Goal: Information Seeking & Learning: Learn about a topic

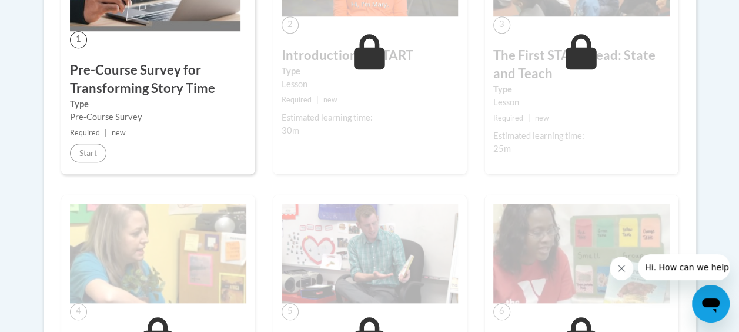
scroll to position [447, 0]
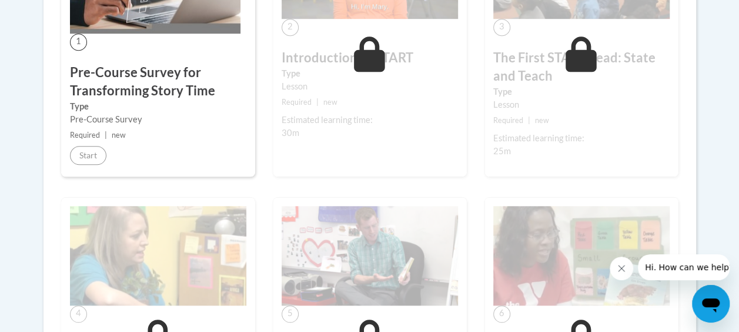
click at [180, 47] on div "1 Pre-Course Survey for Transforming Story Time Type Pre-Course Survey Required…" at bounding box center [158, 44] width 194 height 266
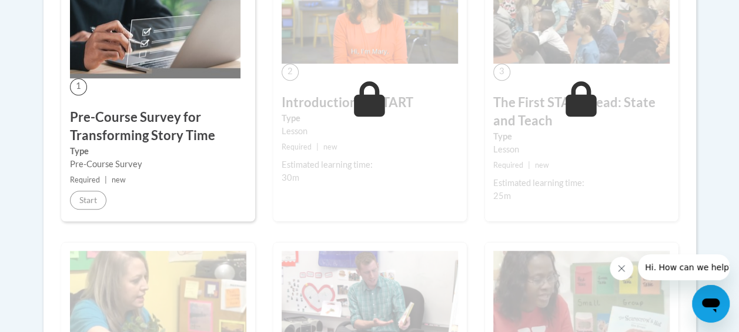
scroll to position [400, 0]
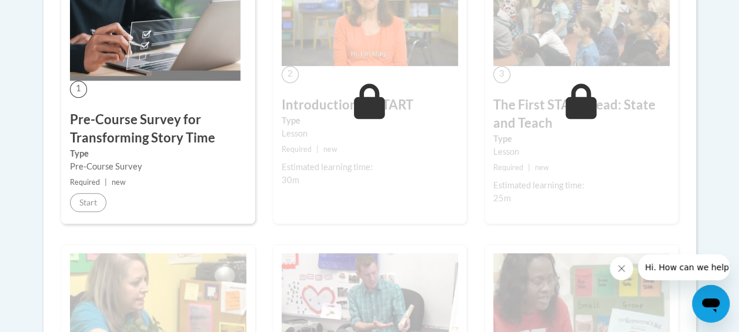
click at [145, 45] on img at bounding box center [155, 23] width 171 height 114
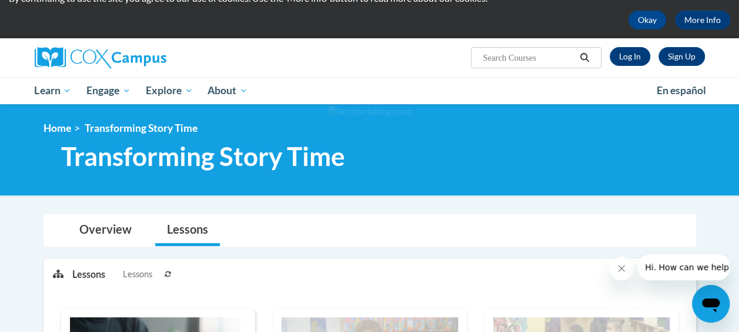
scroll to position [47, 0]
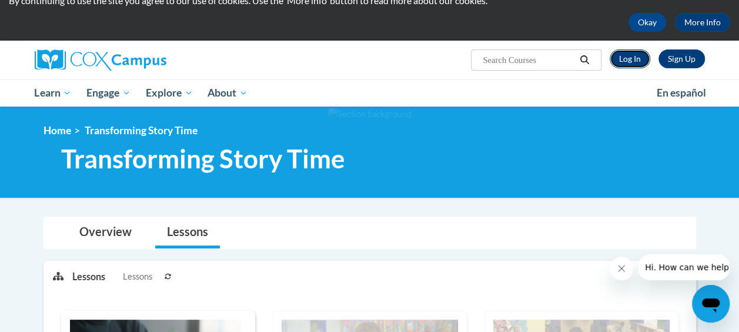
click at [624, 58] on link "Log In" at bounding box center [630, 58] width 41 height 19
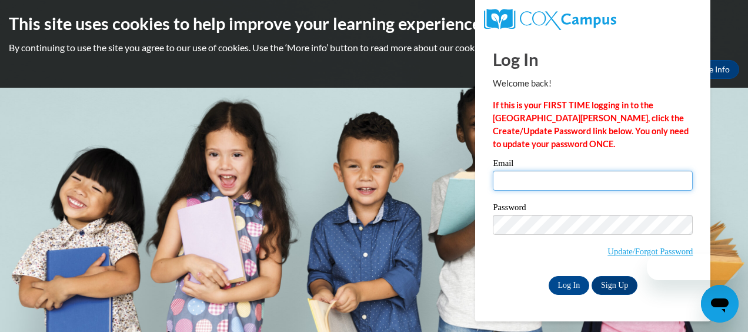
type input "kia0511@gmail.com"
drag, startPoint x: 0, startPoint y: 0, endPoint x: 565, endPoint y: 189, distance: 595.5
click at [565, 189] on input "kia0511@gmail.com" at bounding box center [593, 181] width 200 height 20
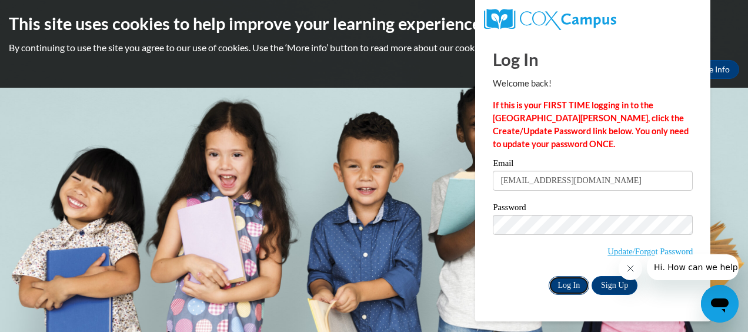
click at [574, 285] on input "Log In" at bounding box center [569, 285] width 41 height 19
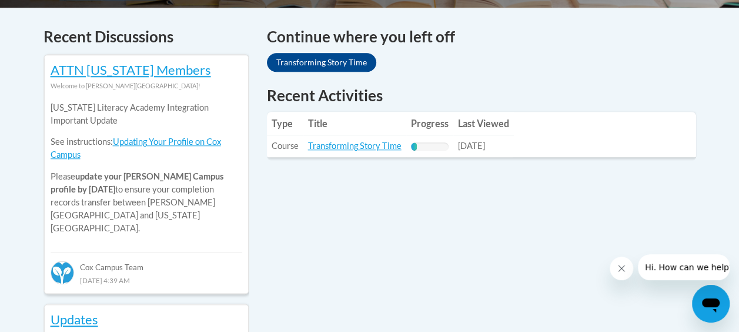
scroll to position [494, 0]
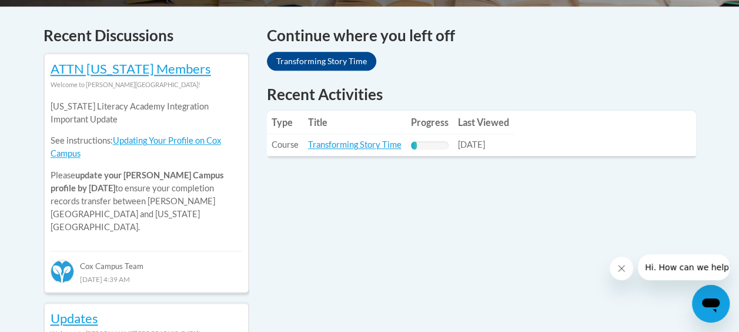
click at [361, 155] on td "Title: Transforming Story Time" at bounding box center [355, 145] width 103 height 22
click at [362, 149] on link "Transforming Story Time" at bounding box center [355, 144] width 94 height 10
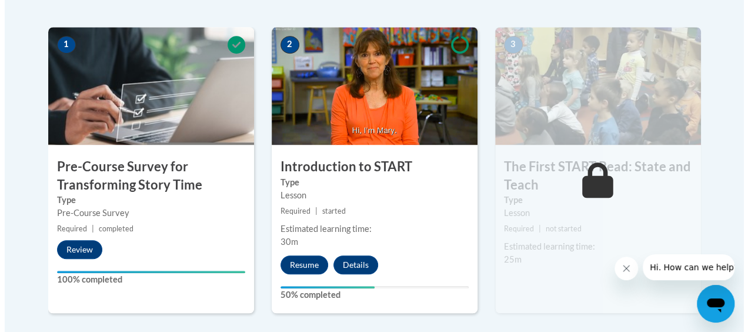
scroll to position [400, 0]
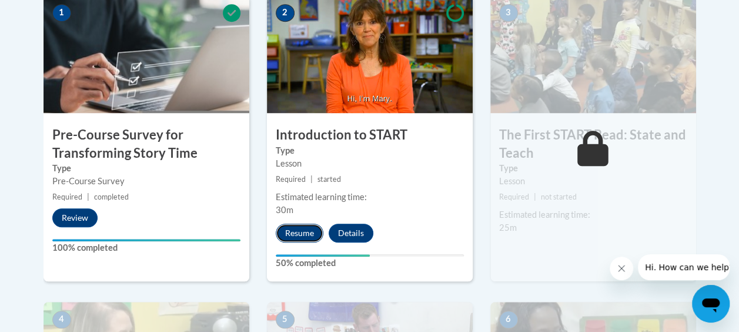
click at [309, 232] on button "Resume" at bounding box center [300, 233] width 48 height 19
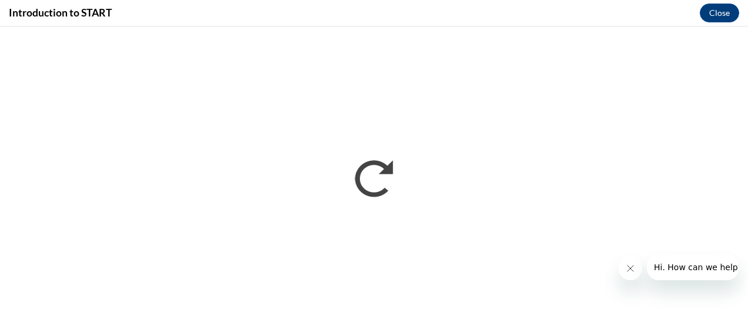
scroll to position [0, 0]
